Goal: Information Seeking & Learning: Learn about a topic

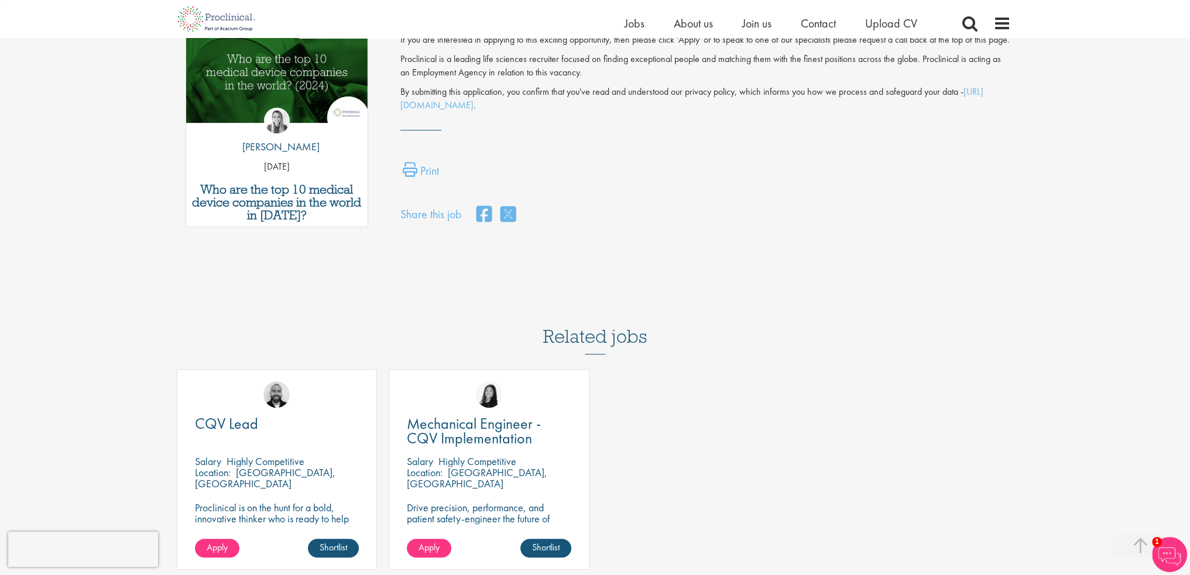
scroll to position [644, 0]
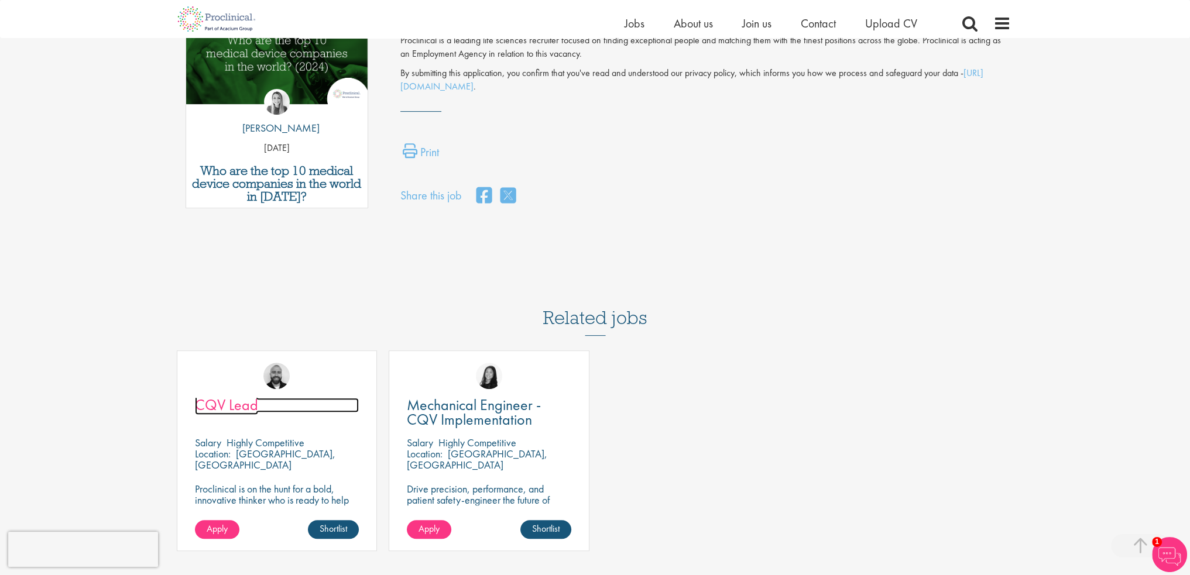
click at [242, 395] on span "CQV Lead" at bounding box center [226, 405] width 63 height 20
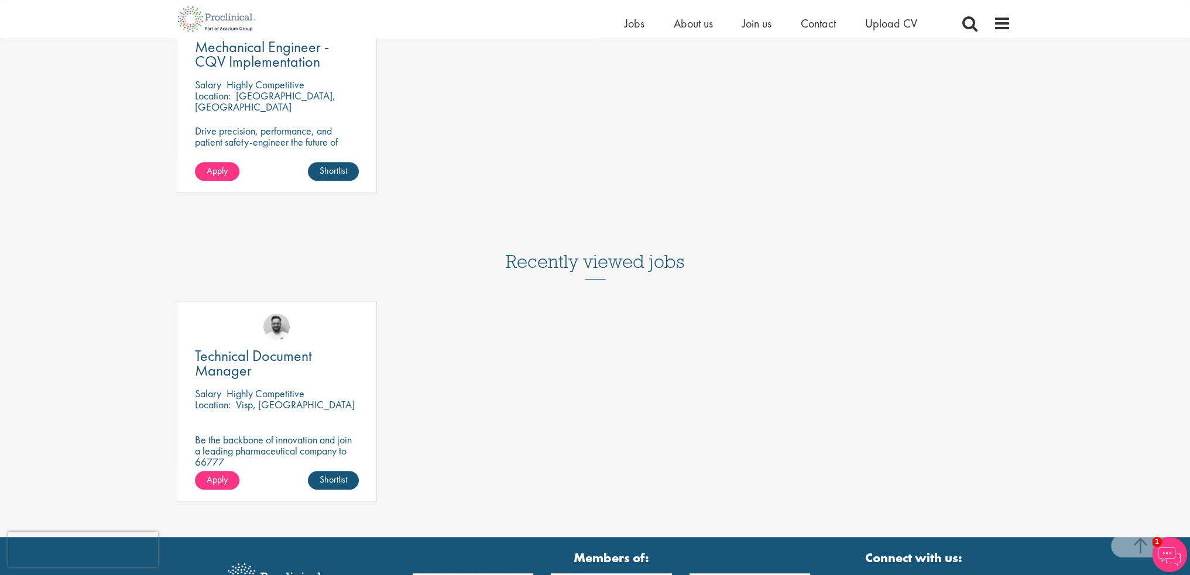
scroll to position [1054, 0]
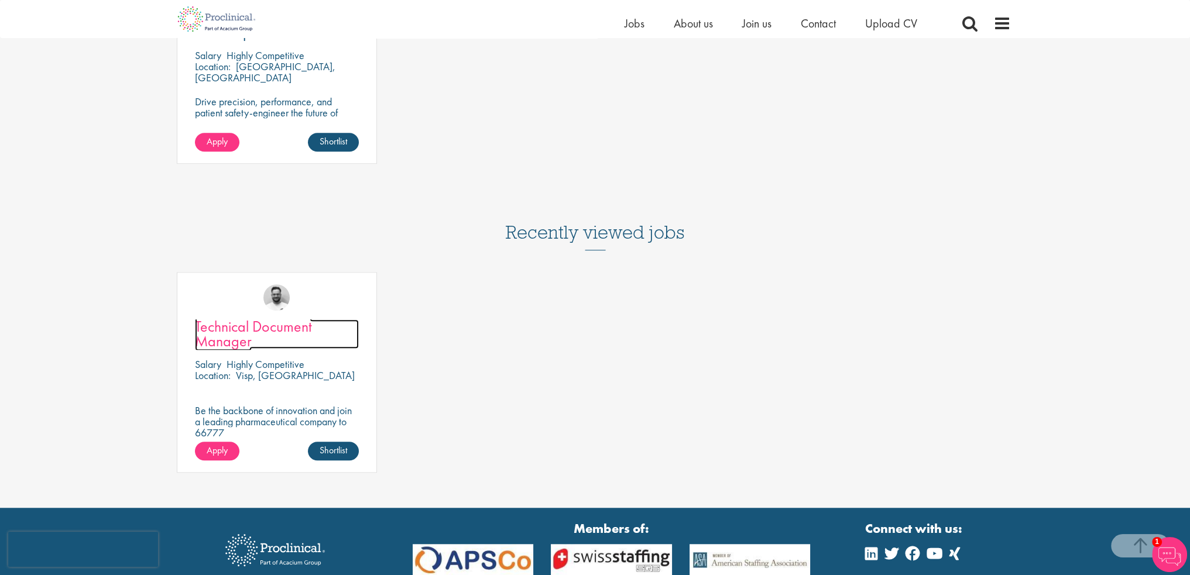
click at [214, 351] on span "Technical Document Manager" at bounding box center [253, 334] width 117 height 35
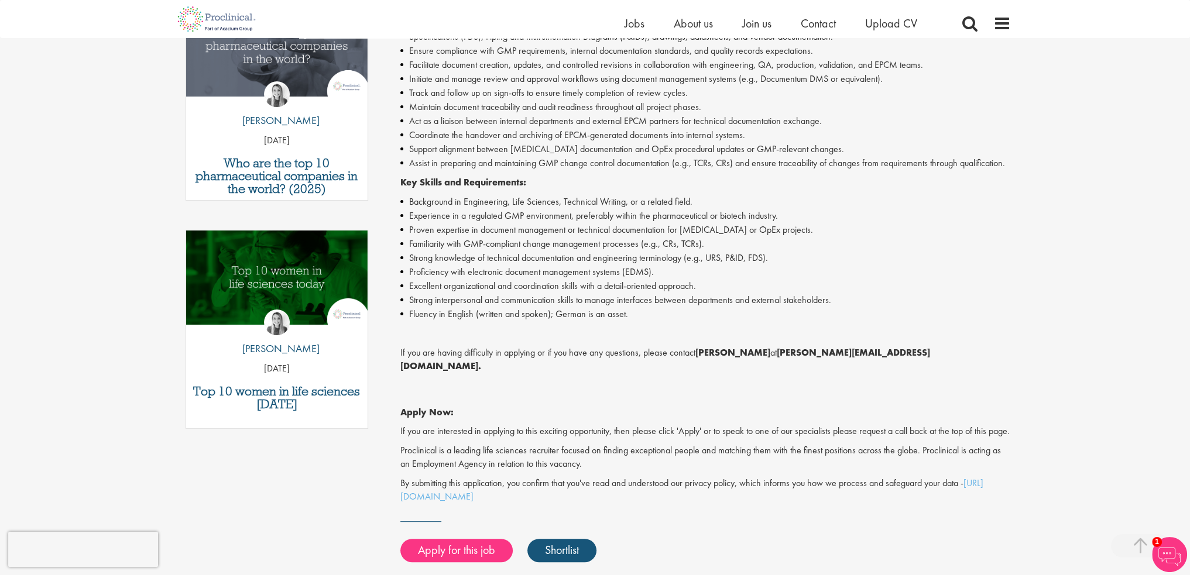
scroll to position [351, 0]
